Goal: Task Accomplishment & Management: Manage account settings

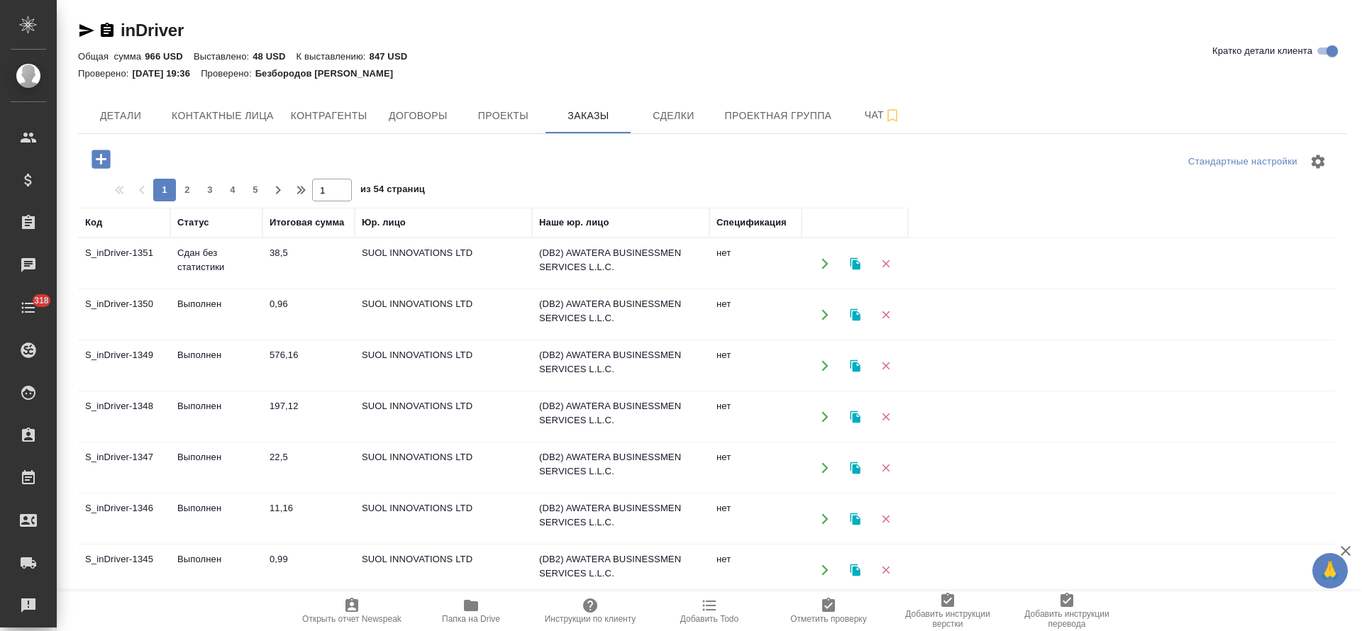
drag, startPoint x: 0, startPoint y: 0, endPoint x: 204, endPoint y: 252, distance: 324.7
click at [204, 252] on td "Сдан без статистики" at bounding box center [216, 264] width 92 height 50
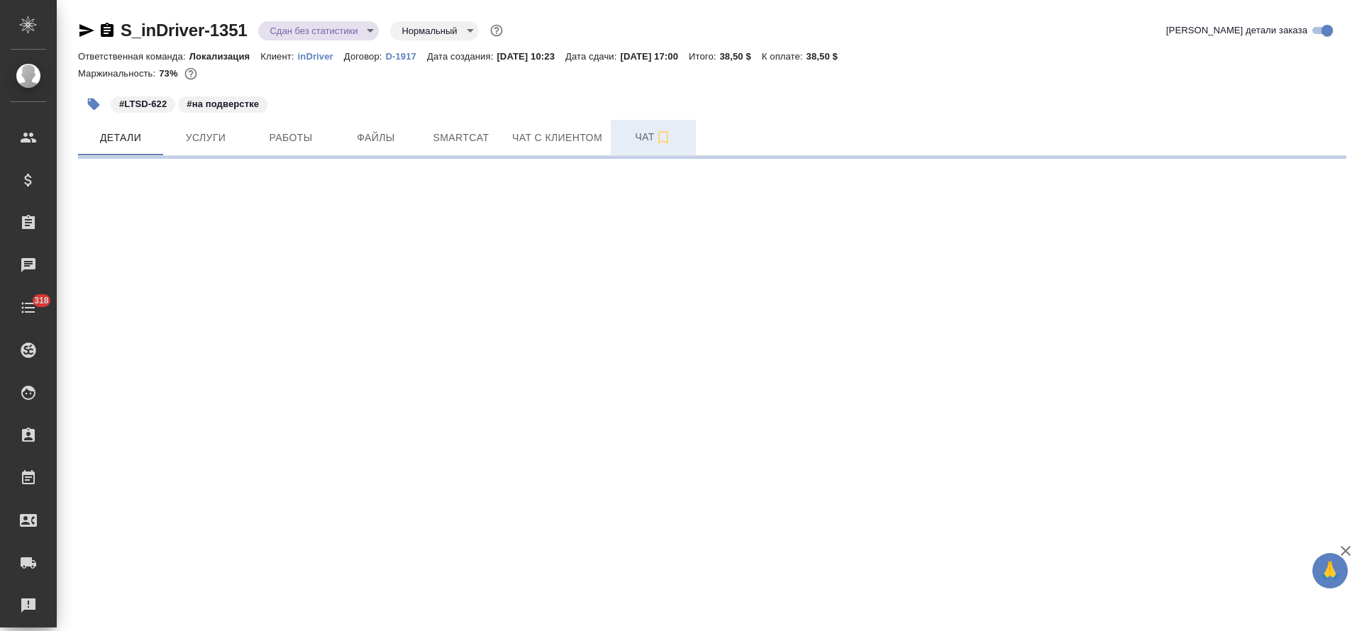
select select "RU"
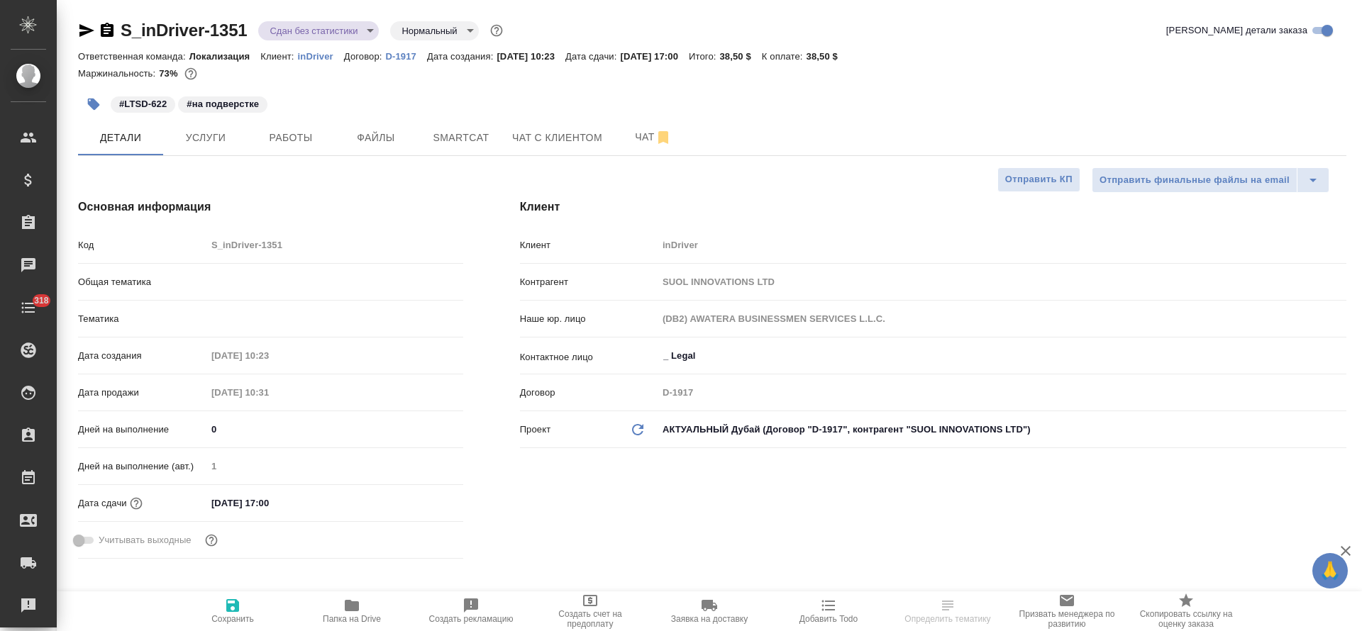
type textarea "x"
type input "Matveeva Anastasia"
type input "Юридический"
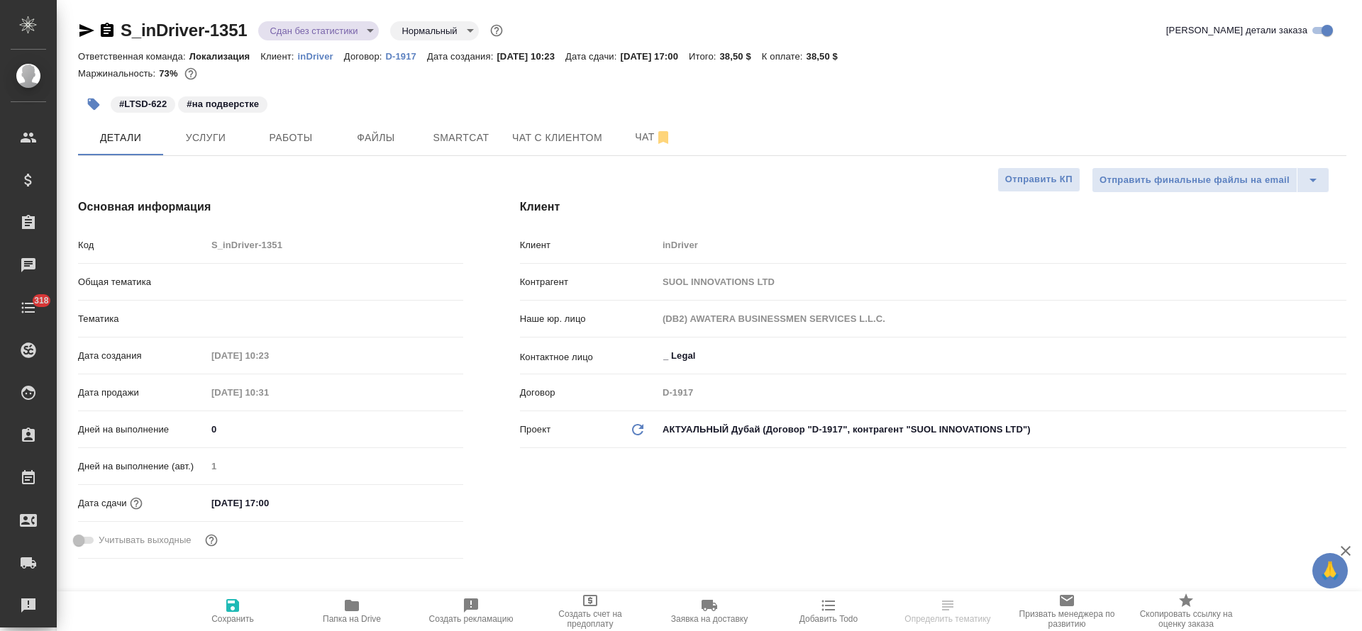
type input "[PERSON_NAME]"
click at [635, 155] on button "Чат" at bounding box center [653, 137] width 85 height 35
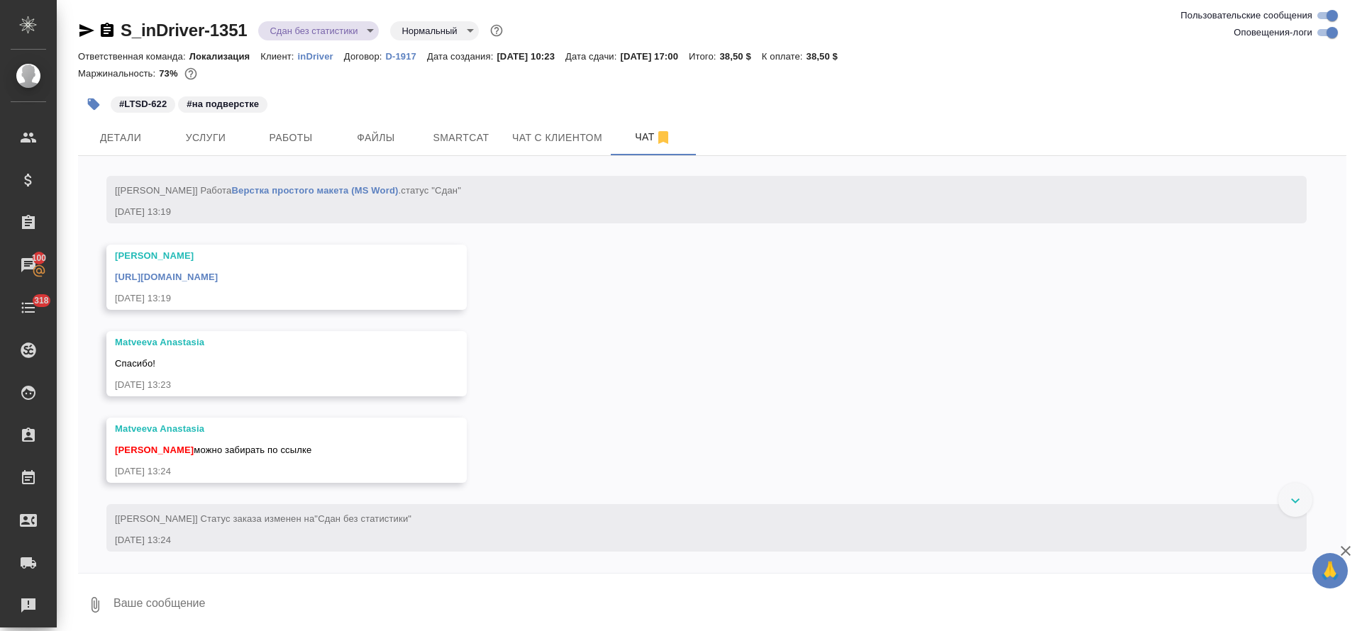
scroll to position [4771, 0]
click at [218, 276] on link "[URL][DOMAIN_NAME]" at bounding box center [166, 277] width 103 height 11
click at [279, 138] on span "Работы" at bounding box center [291, 138] width 68 height 18
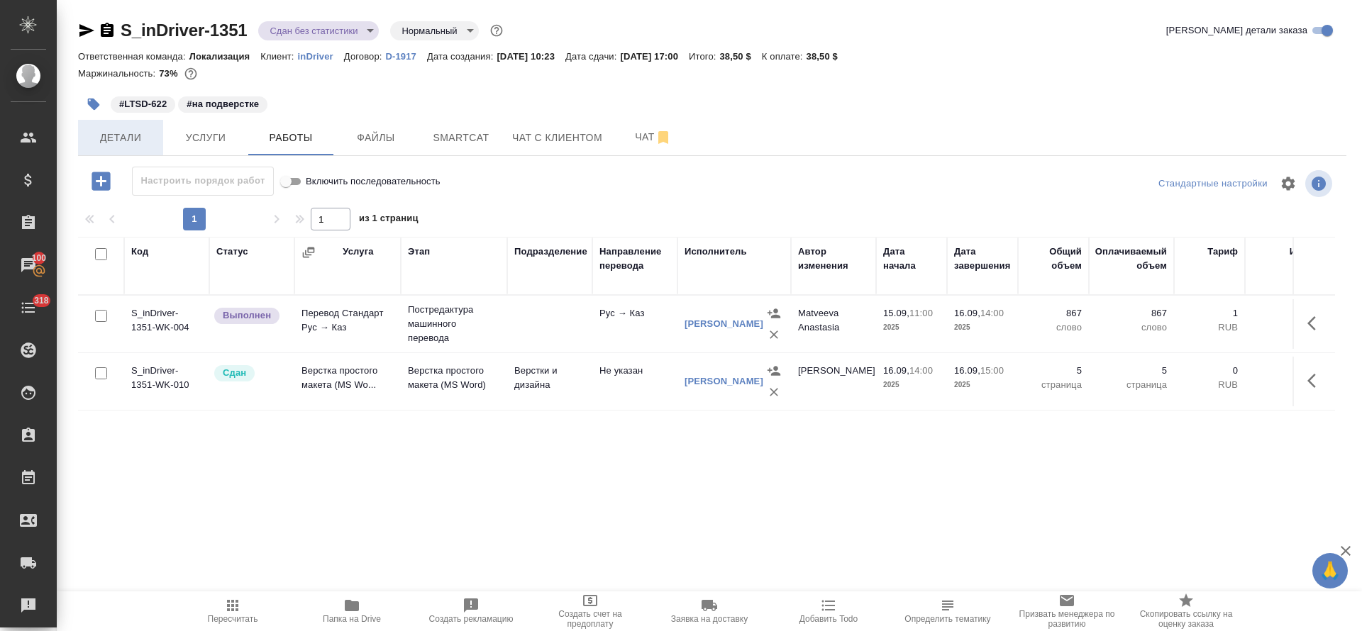
click at [118, 150] on button "Детали" at bounding box center [120, 137] width 85 height 35
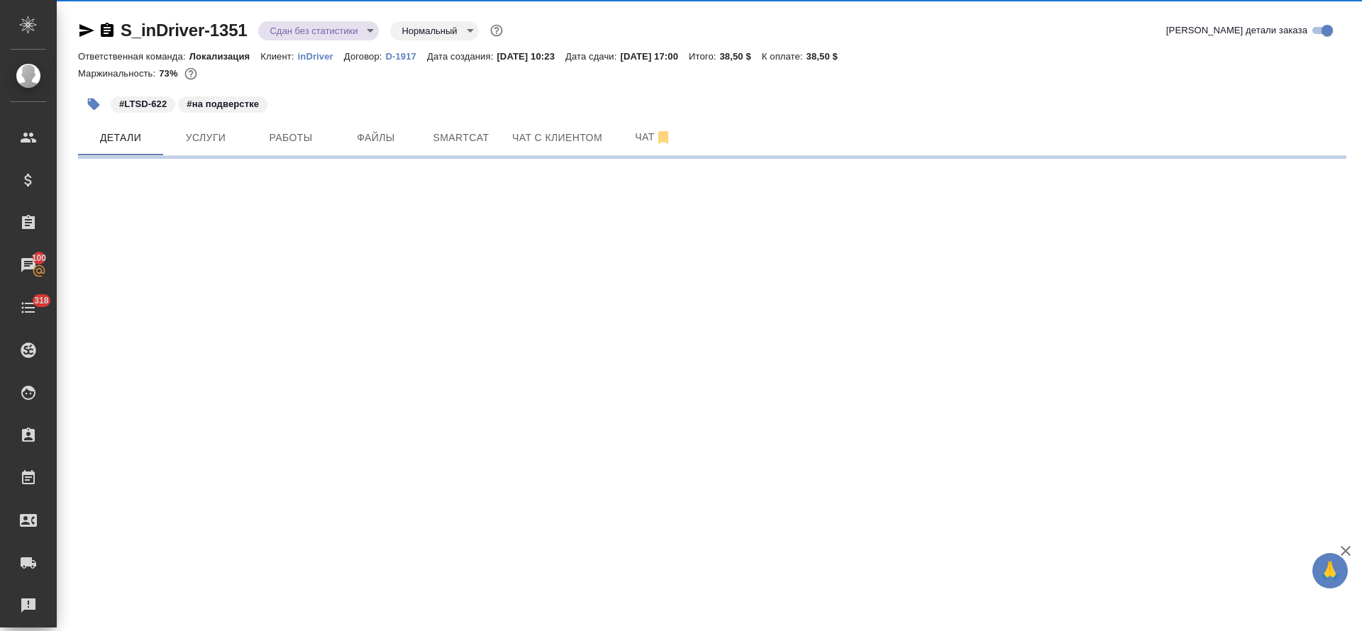
select select "RU"
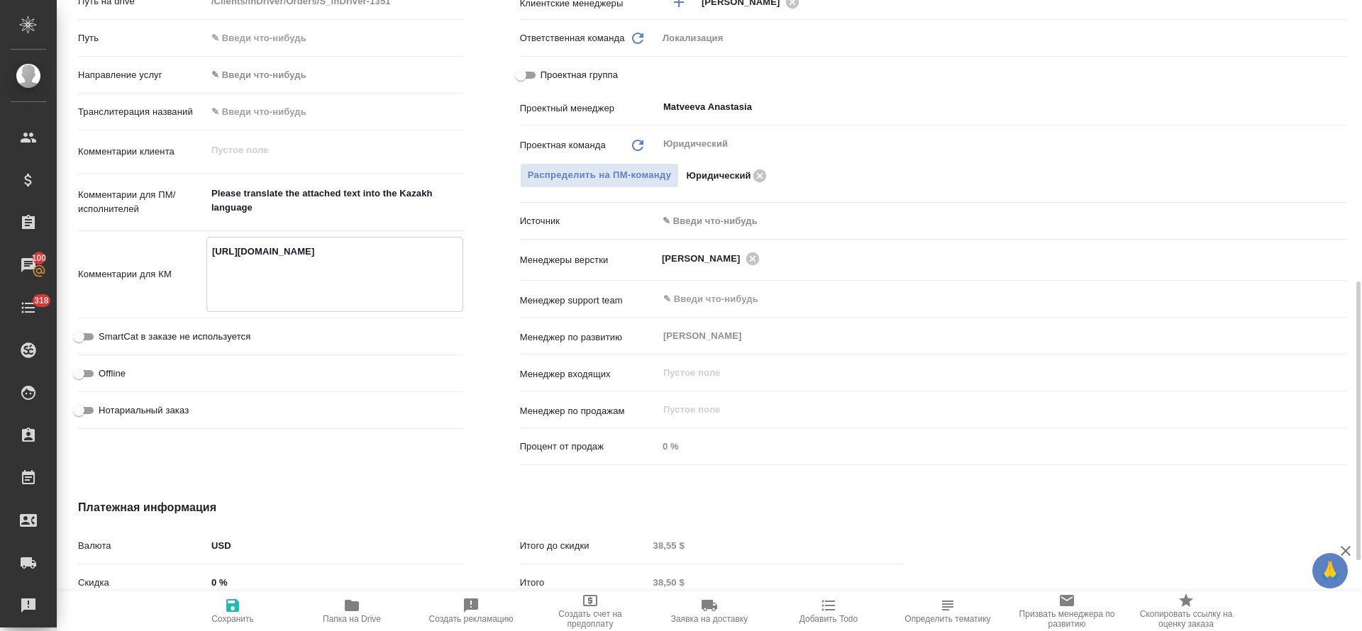
type textarea "x"
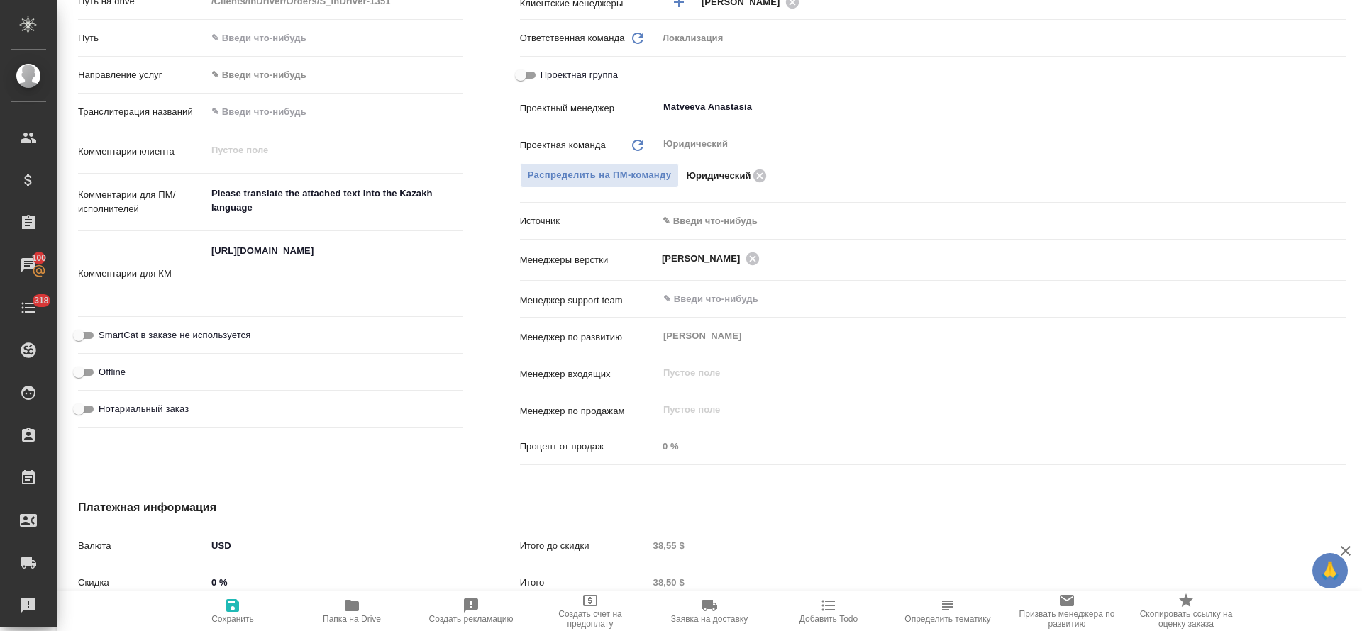
type textarea "x"
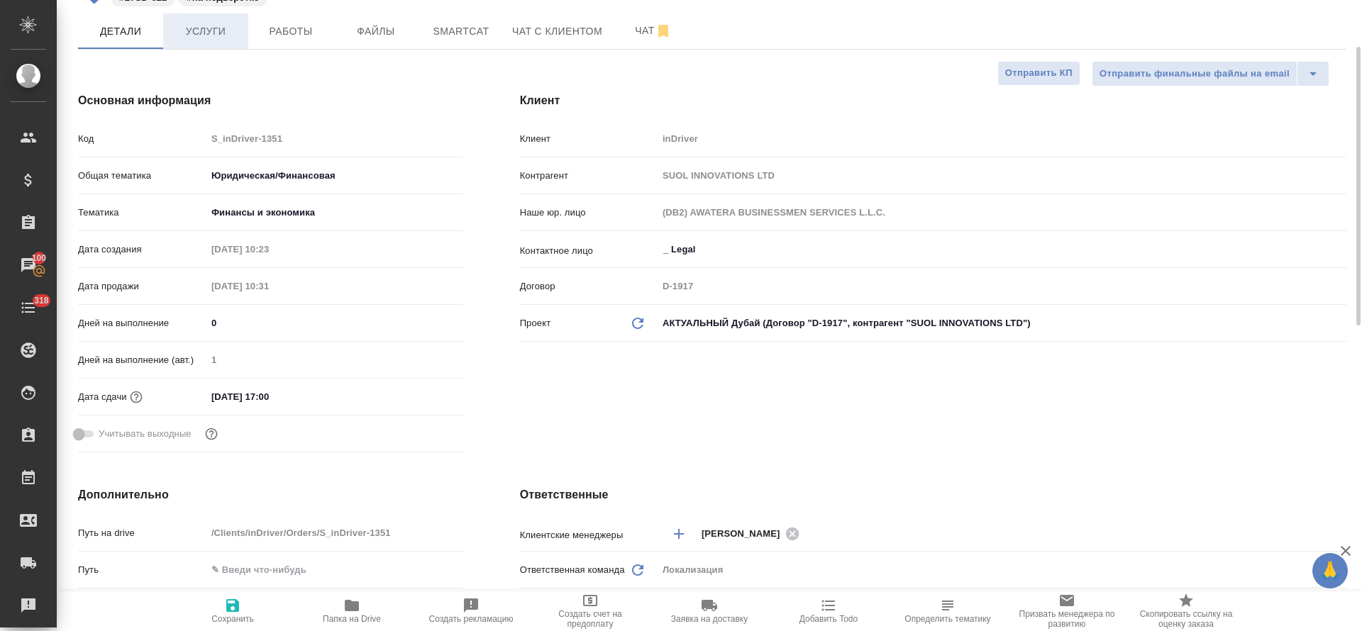
type textarea "x"
click at [215, 35] on span "Услуги" at bounding box center [206, 32] width 68 height 18
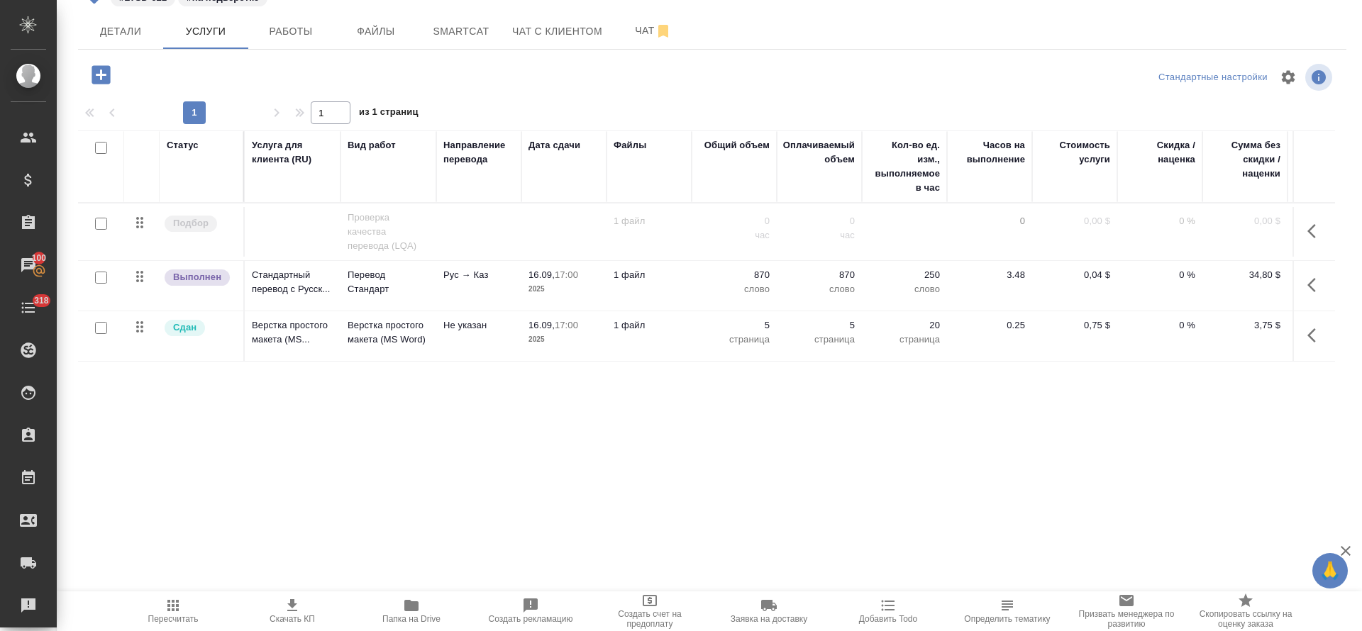
click at [99, 148] on input "checkbox" at bounding box center [101, 148] width 12 height 12
checkbox input "true"
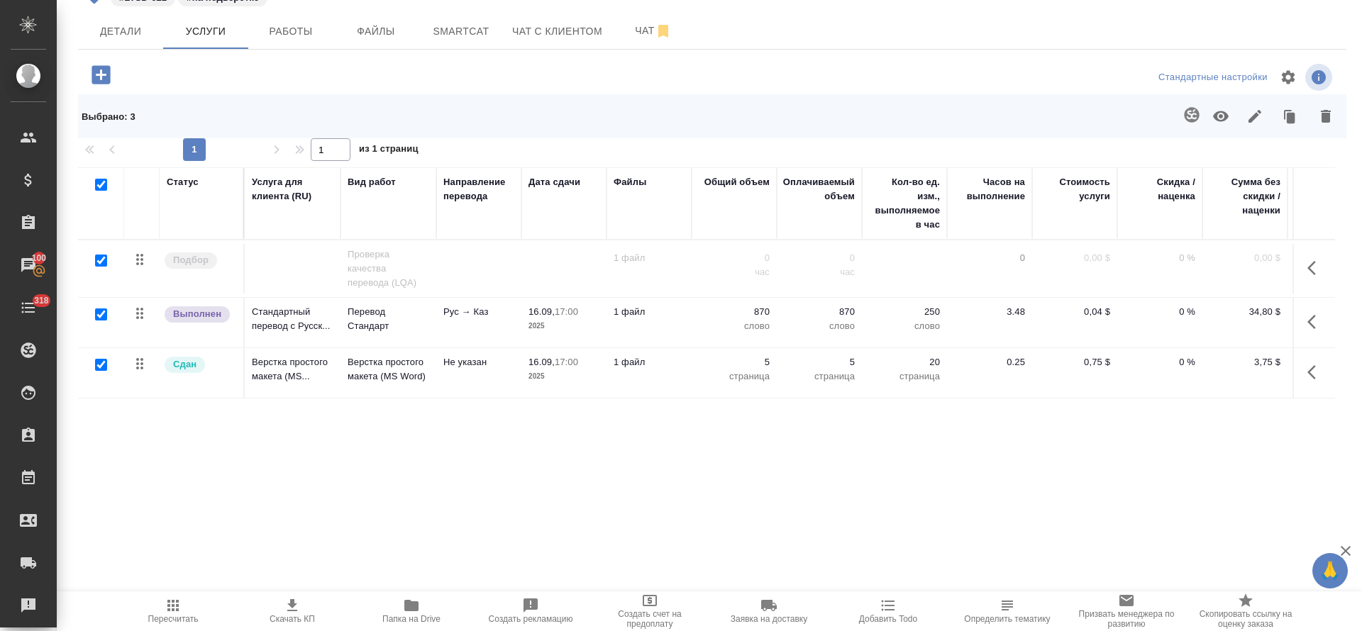
checkbox input "true"
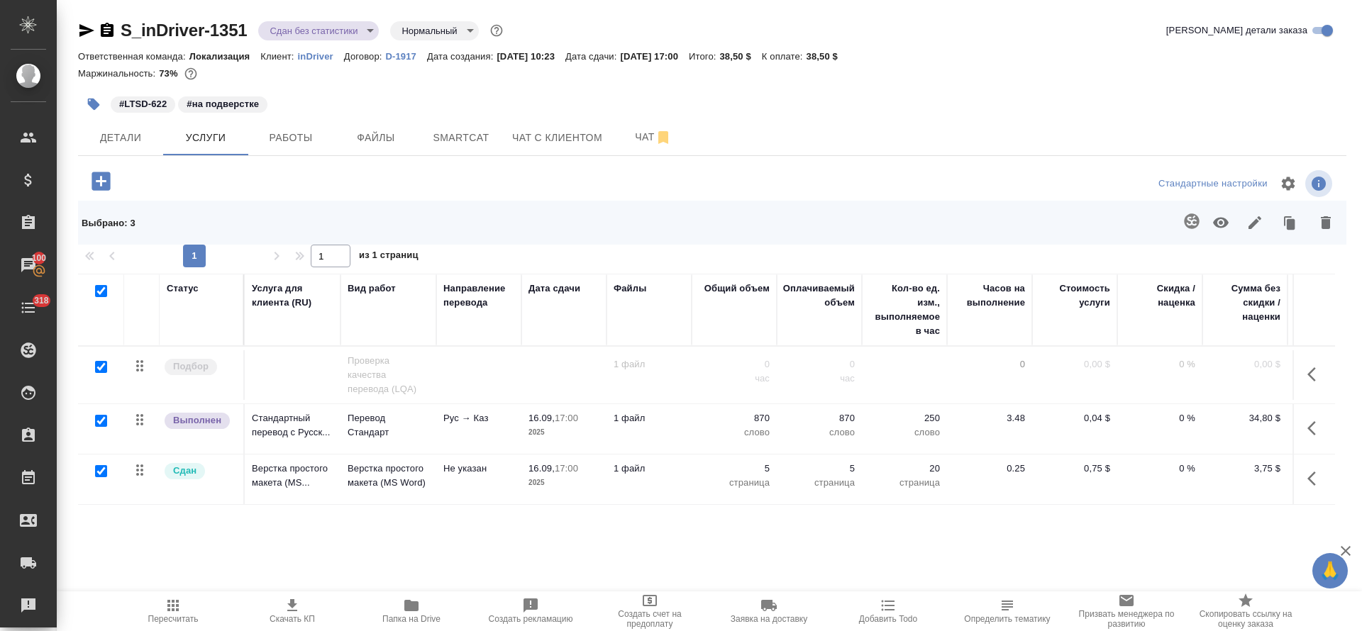
click at [99, 366] on input "checkbox" at bounding box center [101, 367] width 12 height 12
checkbox input "false"
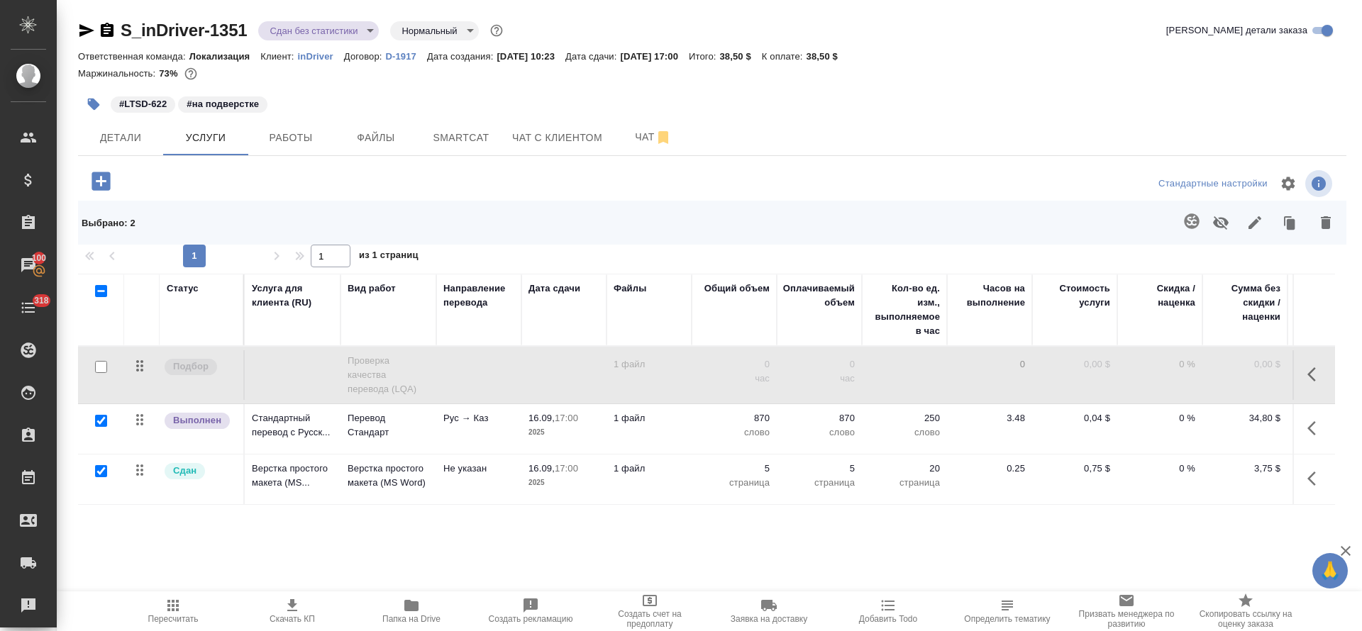
click at [1269, 227] on button "button" at bounding box center [1255, 222] width 34 height 37
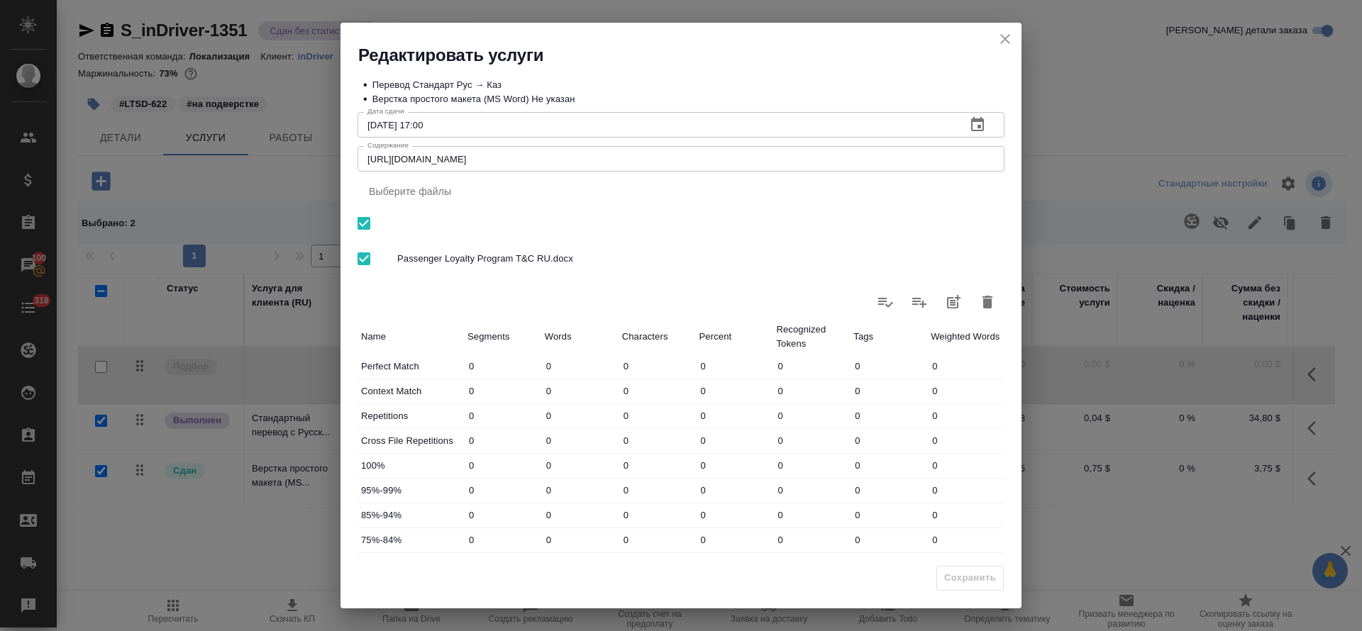
click at [1009, 33] on icon "close" at bounding box center [1004, 38] width 17 height 17
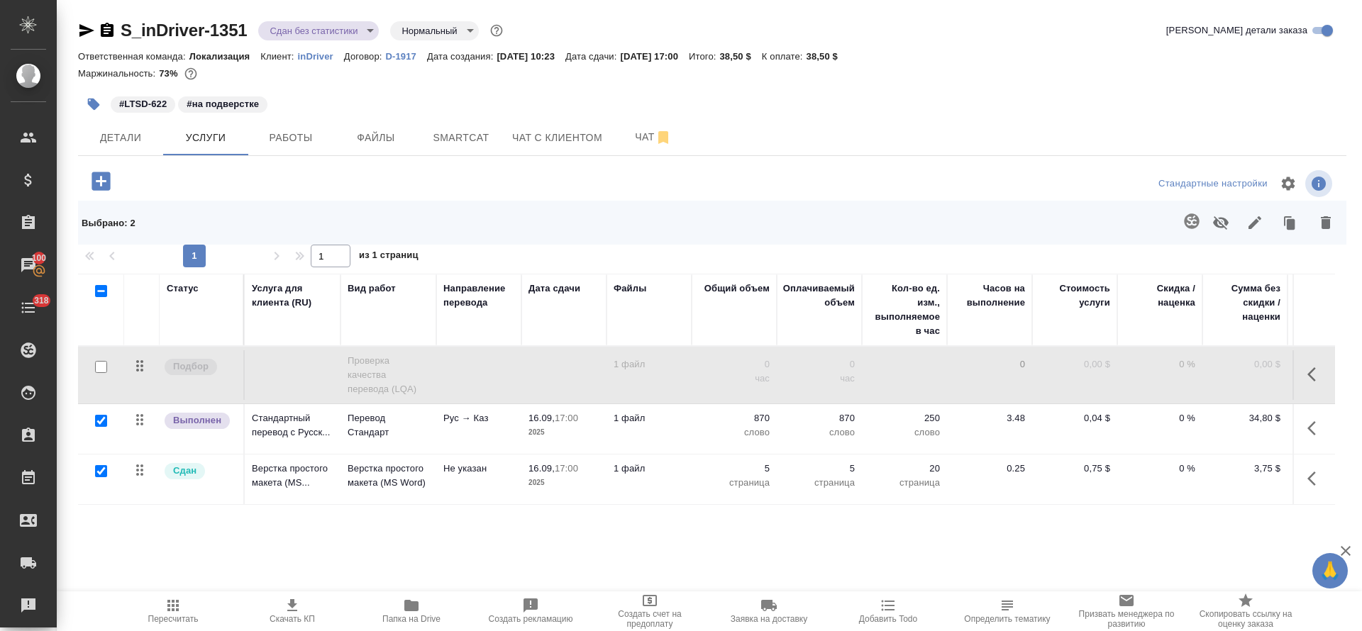
click at [1005, 44] on div "S_inDriver-1351 Сдан без статистики distributed Нормальный normal Кратко детали…" at bounding box center [712, 33] width 1268 height 28
